Goal: Task Accomplishment & Management: Complete application form

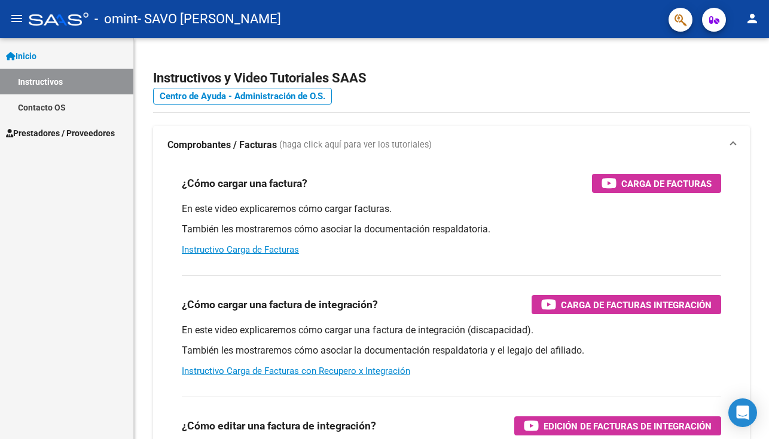
click at [82, 135] on span "Prestadores / Proveedores" at bounding box center [60, 133] width 109 height 13
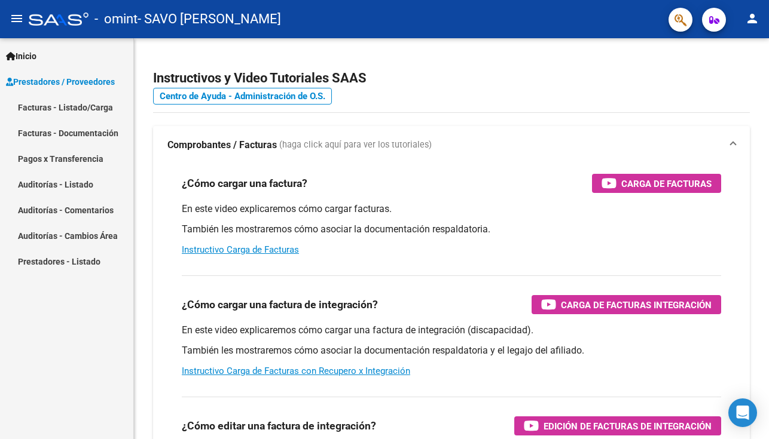
click at [81, 108] on link "Facturas - Listado/Carga" at bounding box center [66, 107] width 133 height 26
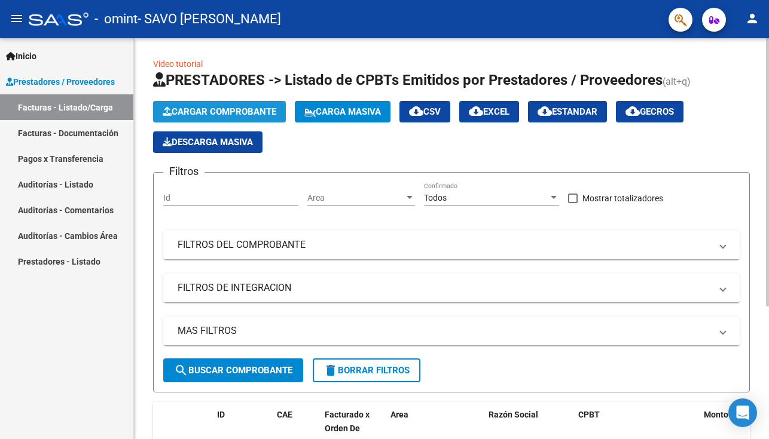
click at [222, 113] on span "Cargar Comprobante" at bounding box center [220, 111] width 114 height 11
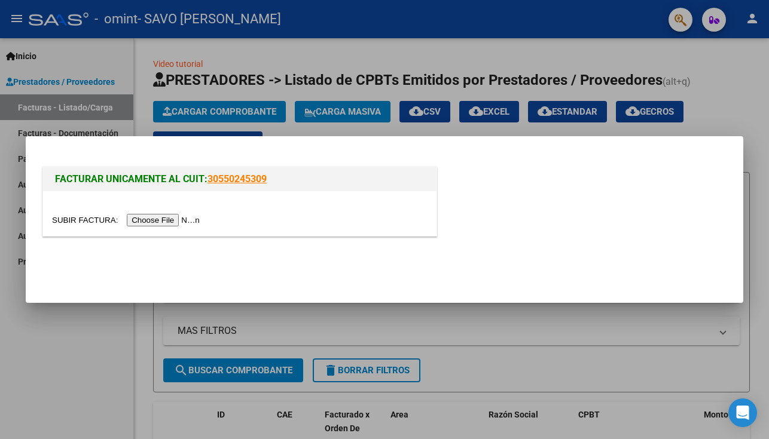
click at [193, 219] on input "file" at bounding box center [127, 220] width 151 height 13
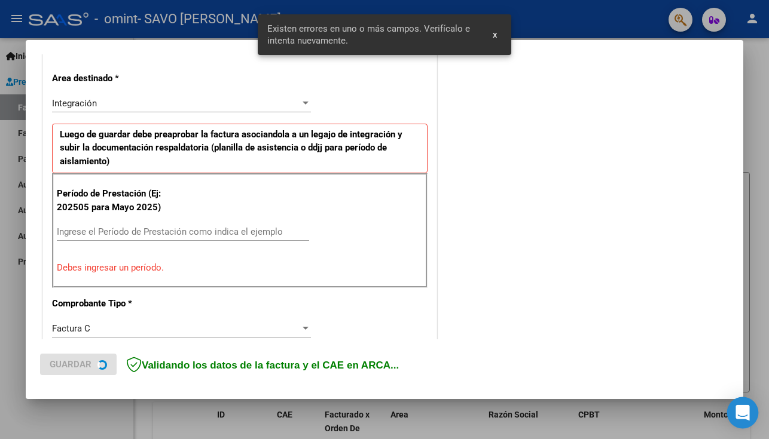
scroll to position [265, 0]
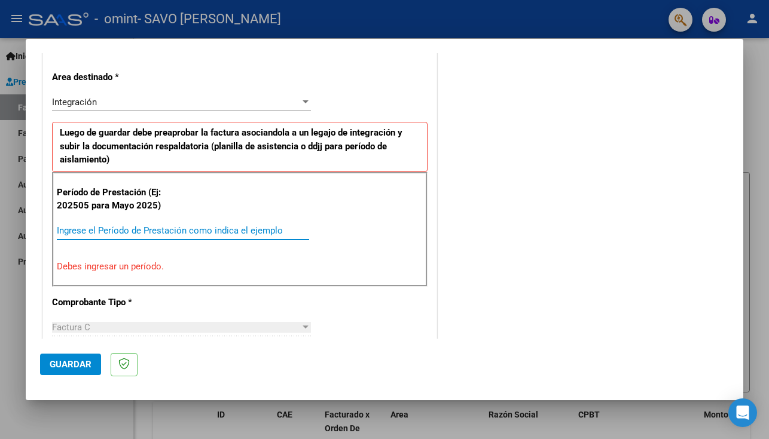
click at [193, 230] on input "Ingrese el Período de Prestación como indica el ejemplo" at bounding box center [183, 230] width 252 height 11
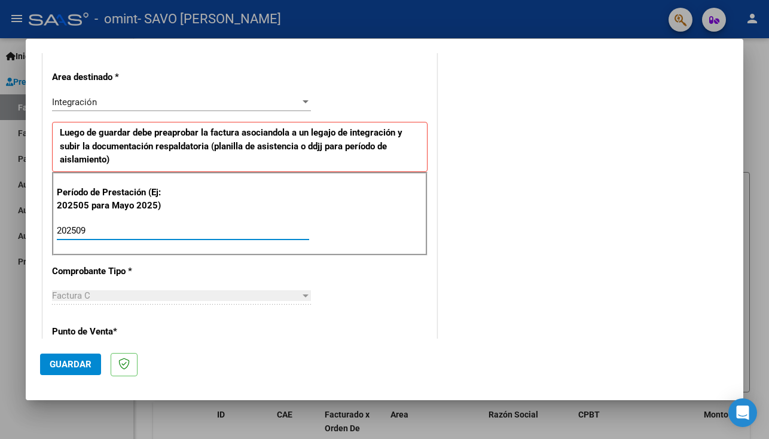
type input "202509"
click at [233, 299] on div "Factura C" at bounding box center [176, 296] width 248 height 11
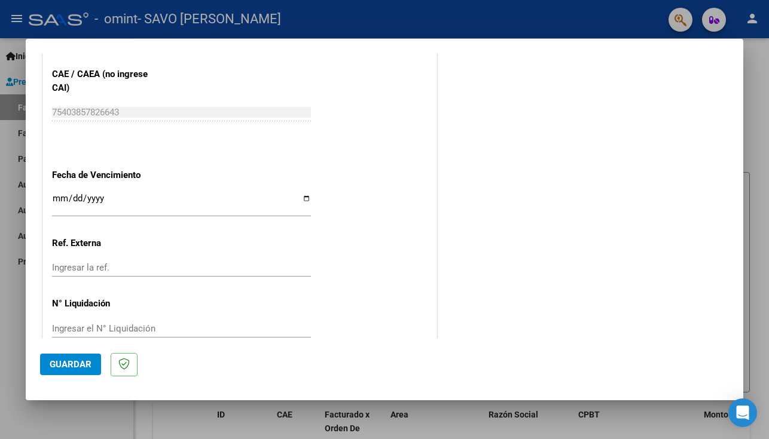
scroll to position [793, 0]
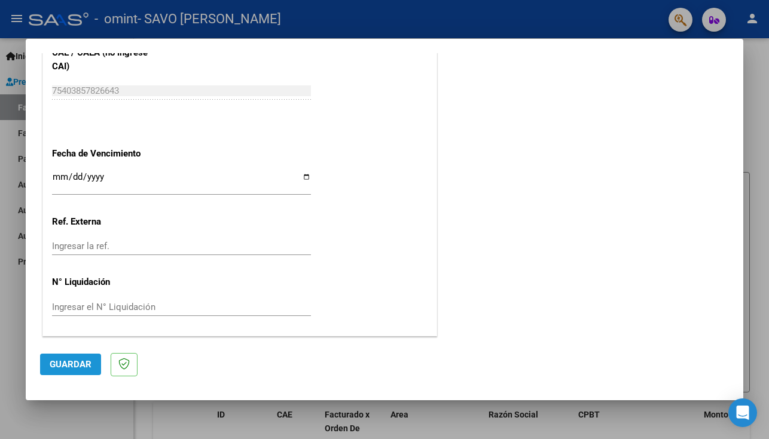
click at [74, 365] on span "Guardar" at bounding box center [71, 364] width 42 height 11
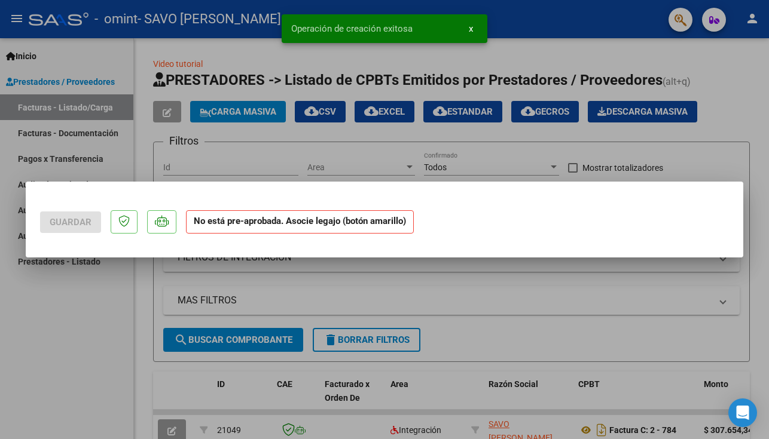
scroll to position [0, 0]
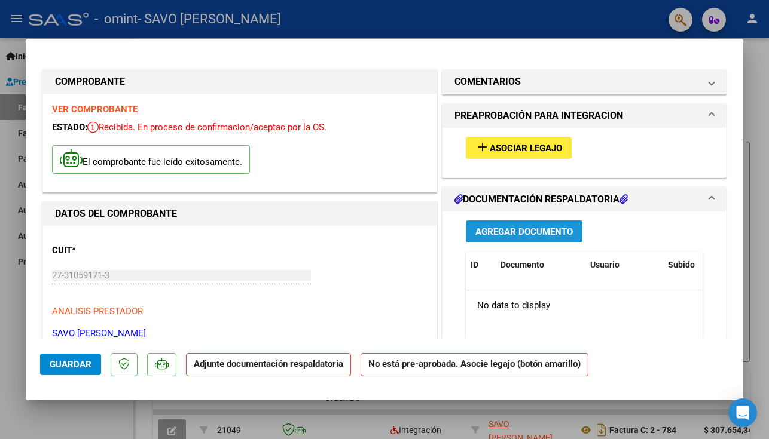
click at [528, 234] on span "Agregar Documento" at bounding box center [523, 232] width 97 height 11
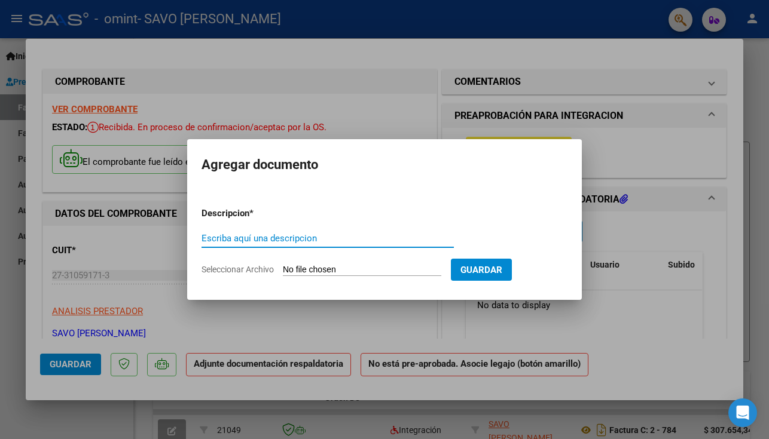
click at [323, 273] on input "Seleccionar Archivo" at bounding box center [362, 270] width 158 height 11
type input "C:\fakepath\Planillaaltieri925.pdf"
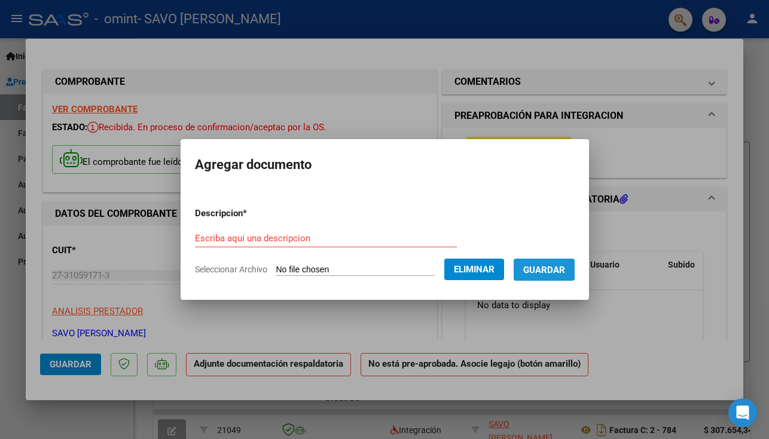
click at [565, 270] on span "Guardar" at bounding box center [544, 270] width 42 height 11
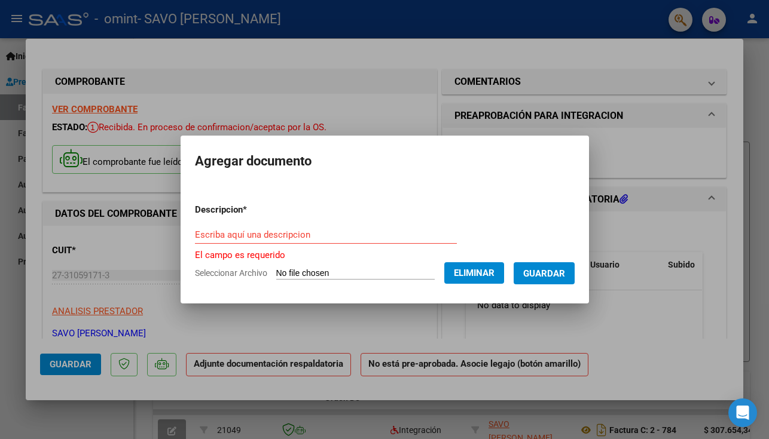
click at [419, 240] on div "Escriba aquí una descripcion" at bounding box center [326, 235] width 262 height 18
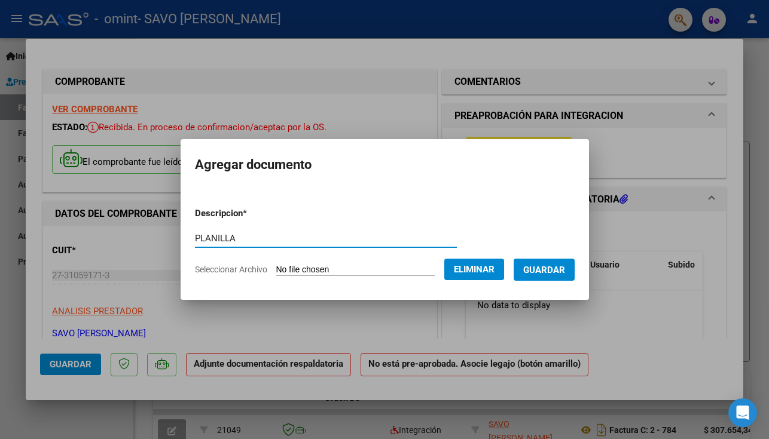
type input "PLANILLA"
click at [557, 265] on span "Guardar" at bounding box center [544, 270] width 42 height 11
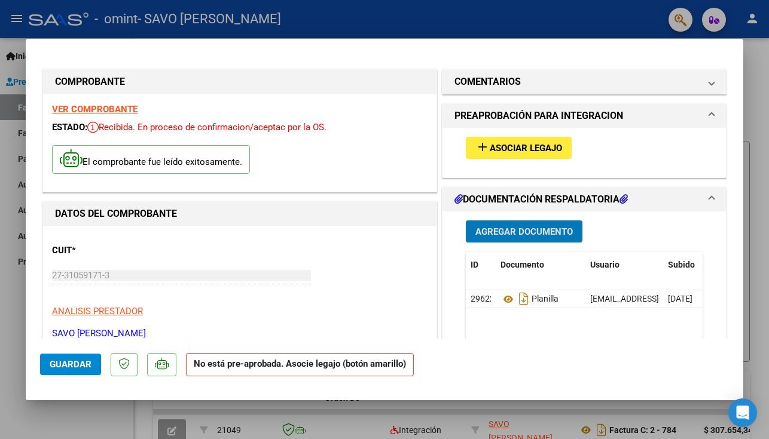
click at [529, 146] on span "Asociar Legajo" at bounding box center [526, 148] width 72 height 11
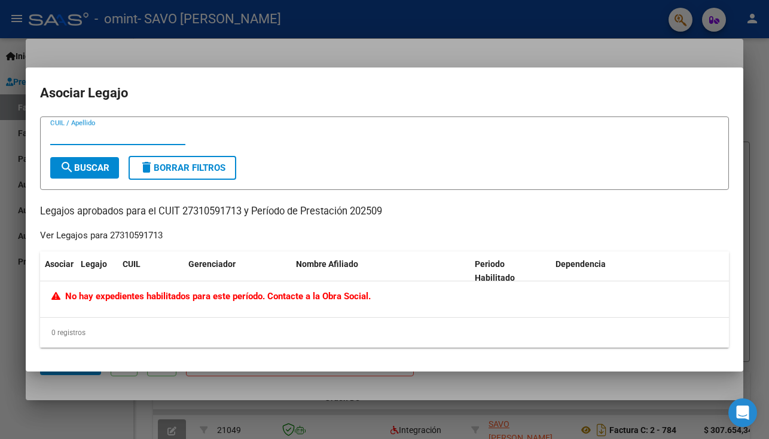
click at [310, 25] on div at bounding box center [384, 219] width 769 height 439
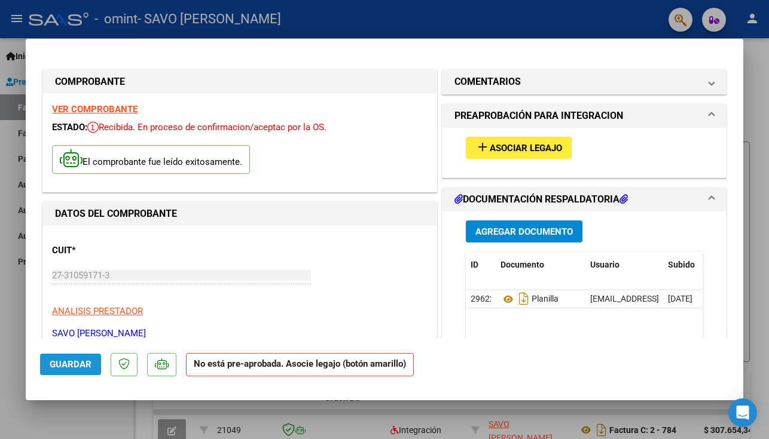
click at [79, 368] on span "Guardar" at bounding box center [71, 364] width 42 height 11
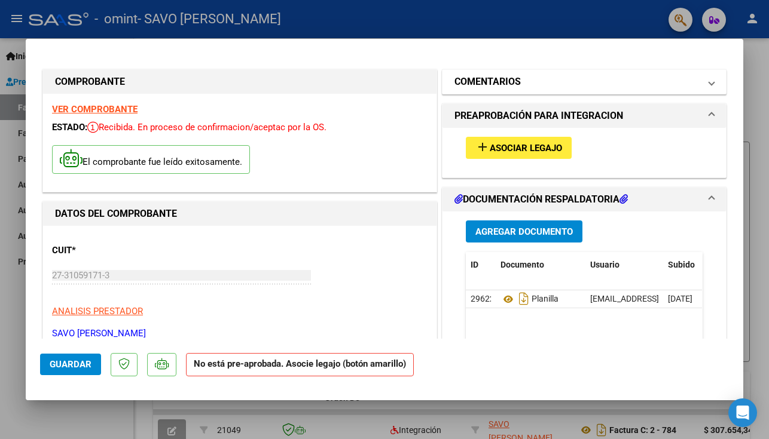
click at [707, 85] on span "COMENTARIOS" at bounding box center [581, 82] width 255 height 14
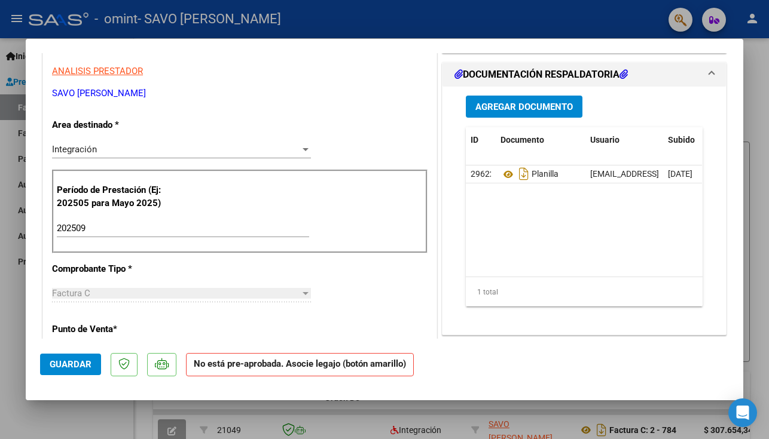
scroll to position [242, 0]
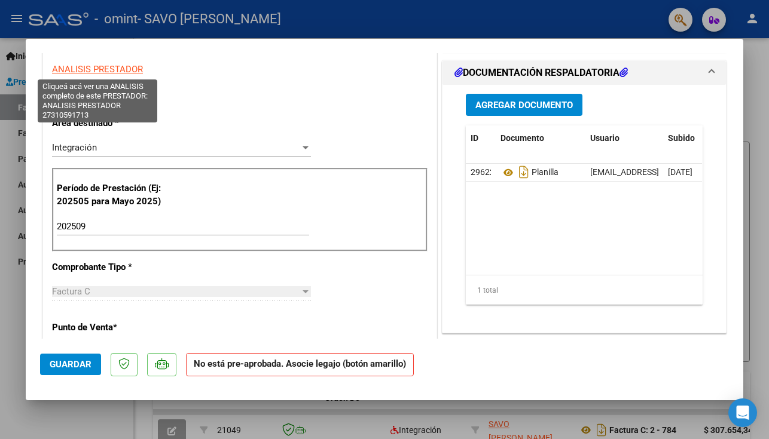
click at [91, 66] on span "ANALISIS PRESTADOR" at bounding box center [97, 69] width 91 height 11
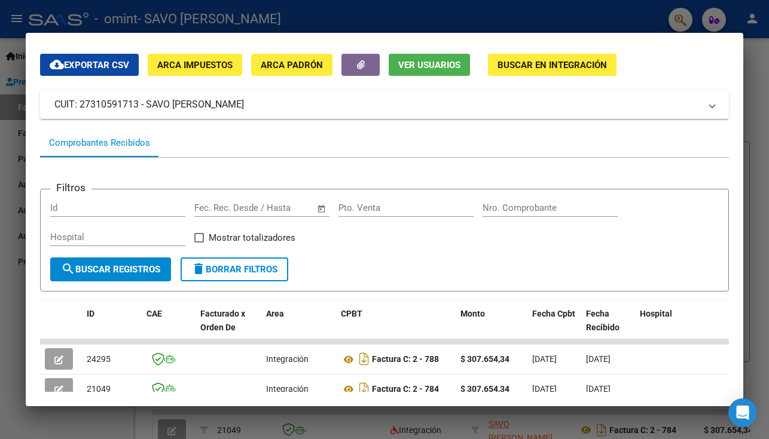
scroll to position [0, 0]
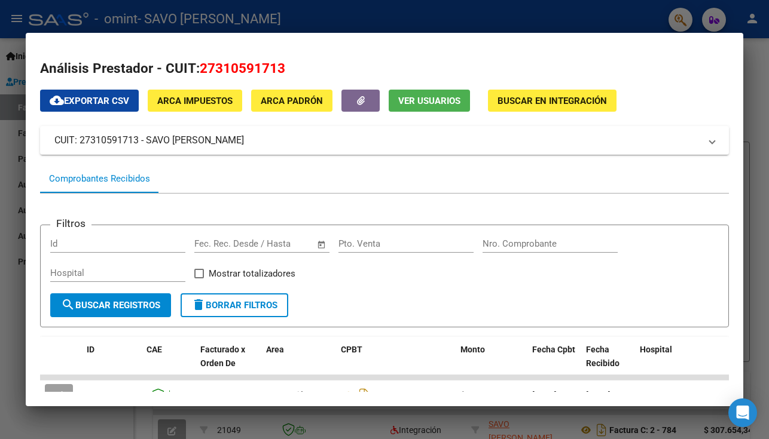
click at [567, 23] on div at bounding box center [384, 219] width 769 height 439
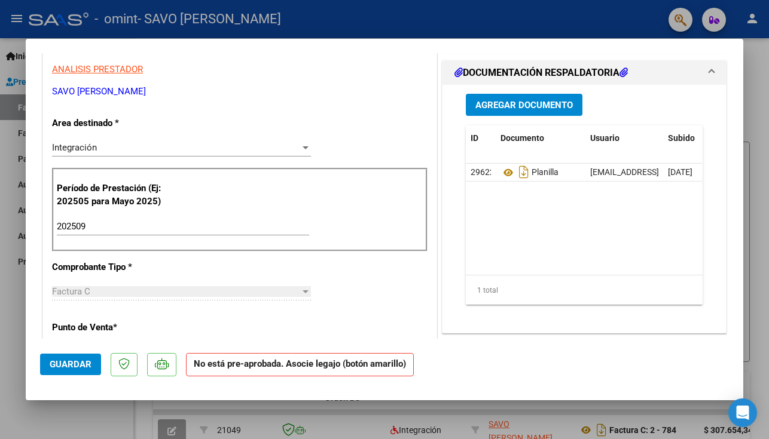
scroll to position [247, 0]
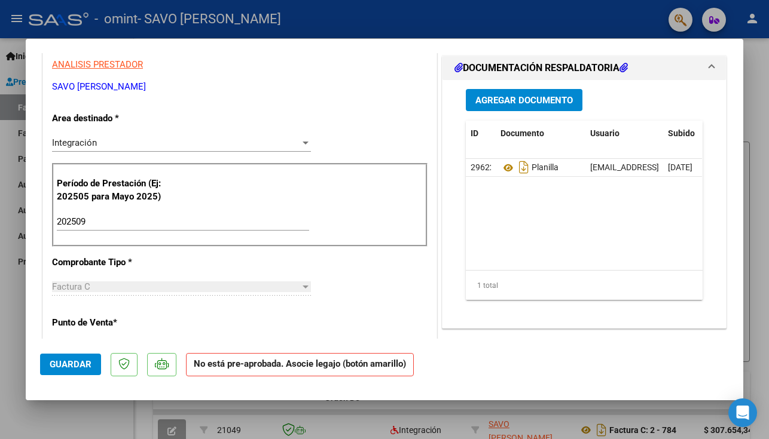
click at [267, 362] on strong "No está pre-aprobada. Asocie legajo (botón amarillo)" at bounding box center [300, 364] width 228 height 23
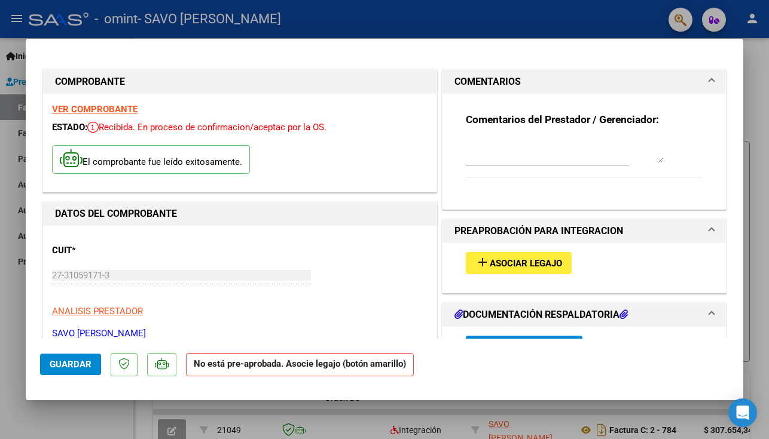
click at [710, 227] on span at bounding box center [711, 231] width 5 height 14
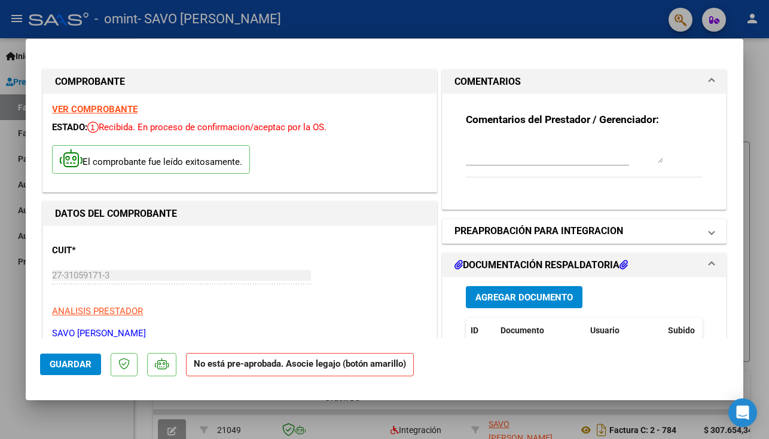
click at [710, 227] on span at bounding box center [711, 231] width 5 height 14
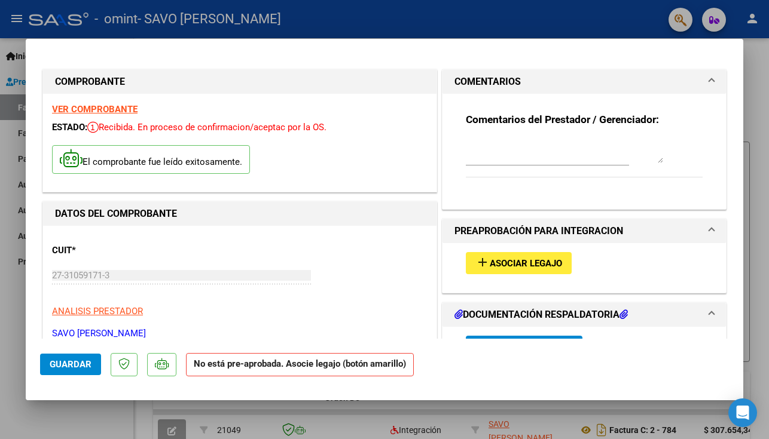
click at [519, 266] on span "Asociar Legajo" at bounding box center [526, 263] width 72 height 11
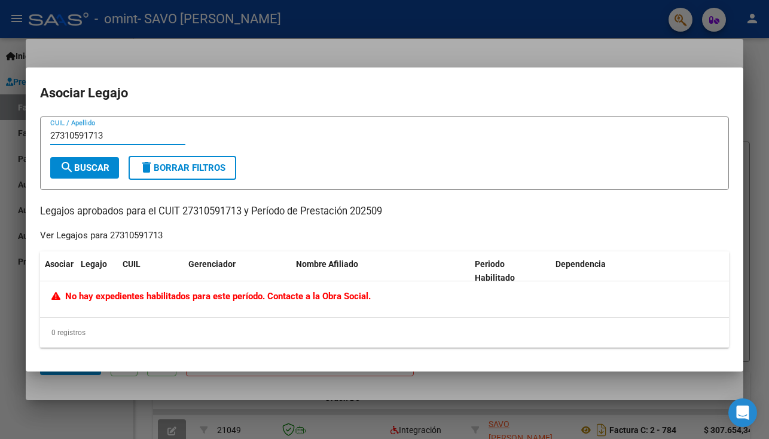
type input "27310591713"
click at [100, 172] on span "search Buscar" at bounding box center [85, 168] width 50 height 11
click at [582, 23] on div at bounding box center [384, 219] width 769 height 439
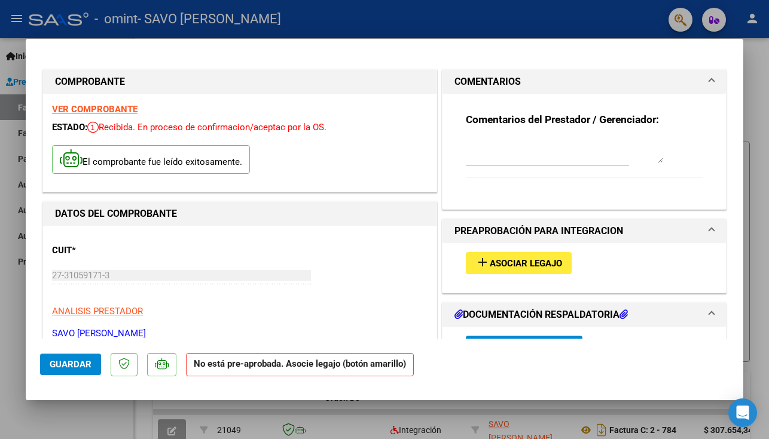
click at [751, 21] on div at bounding box center [384, 219] width 769 height 439
type input "$ 0,00"
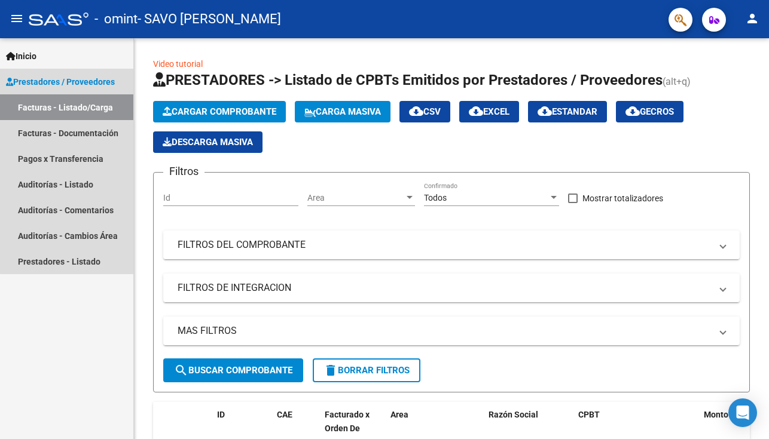
click at [74, 103] on link "Facturas - Listado/Carga" at bounding box center [66, 107] width 133 height 26
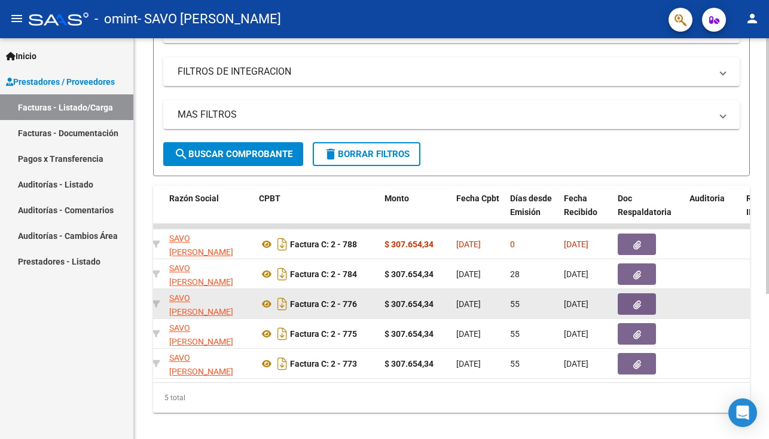
scroll to position [217, 0]
